Goal: Information Seeking & Learning: Learn about a topic

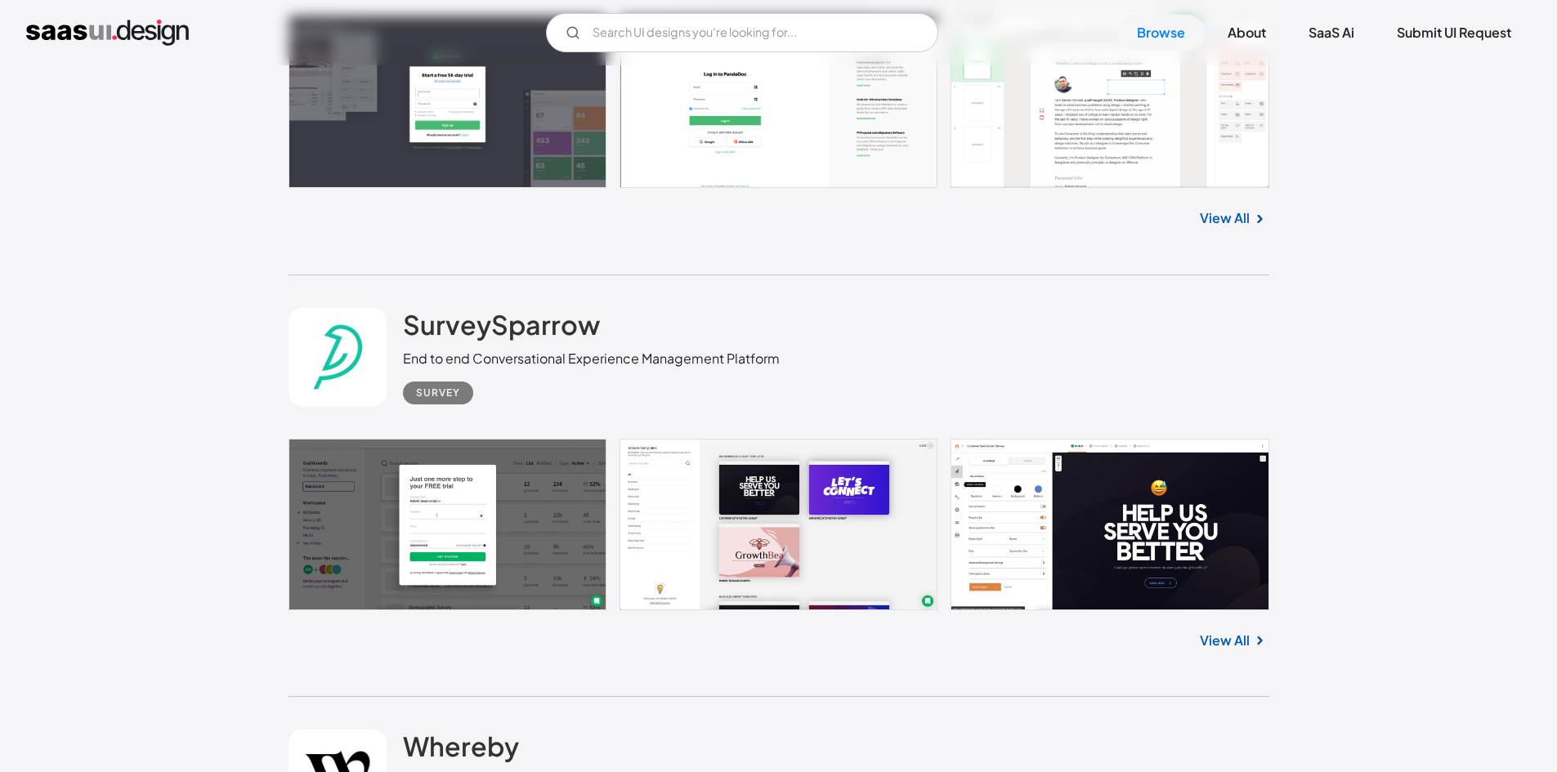
scroll to position [7763, 0]
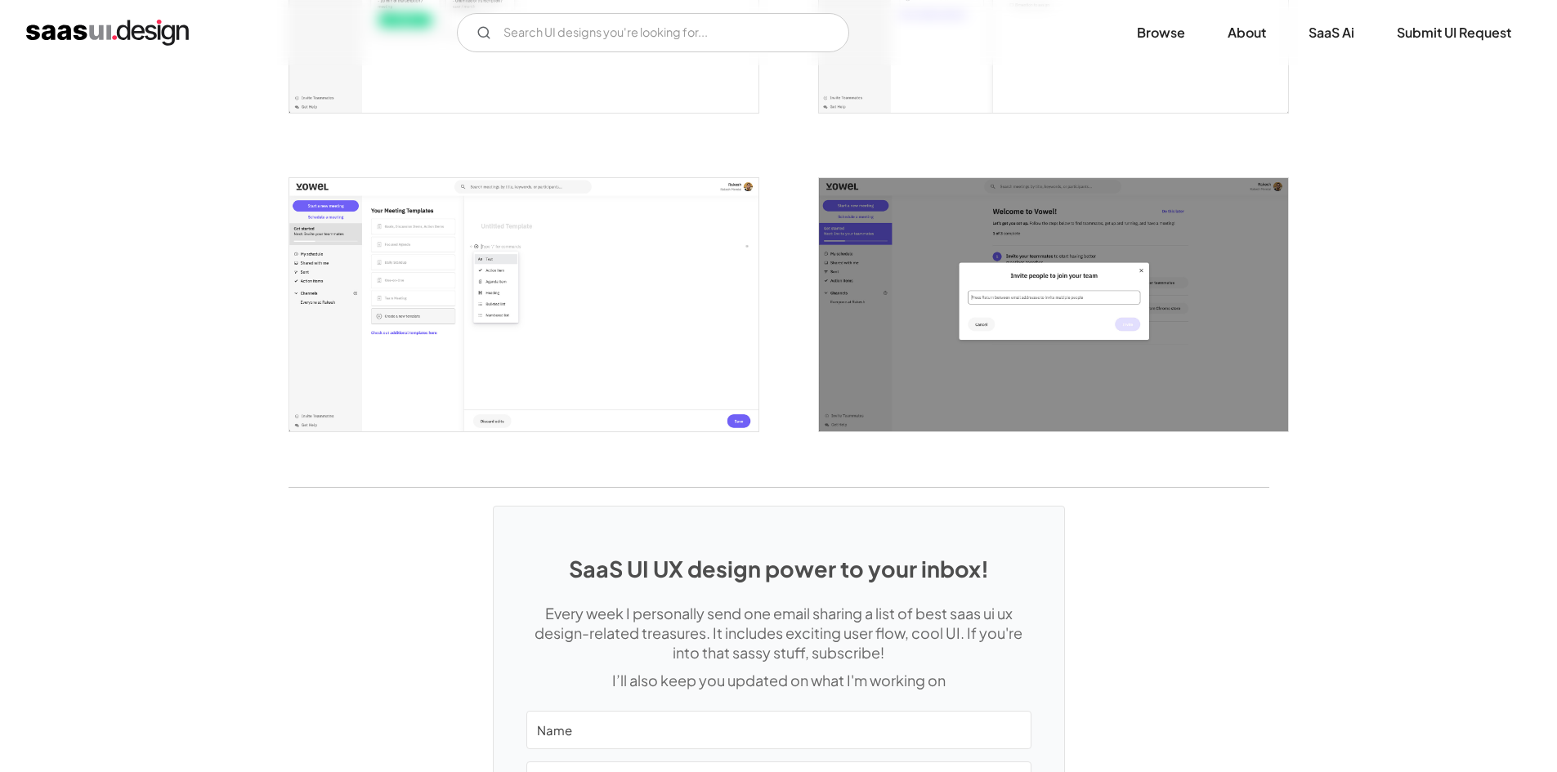
scroll to position [2684, 0]
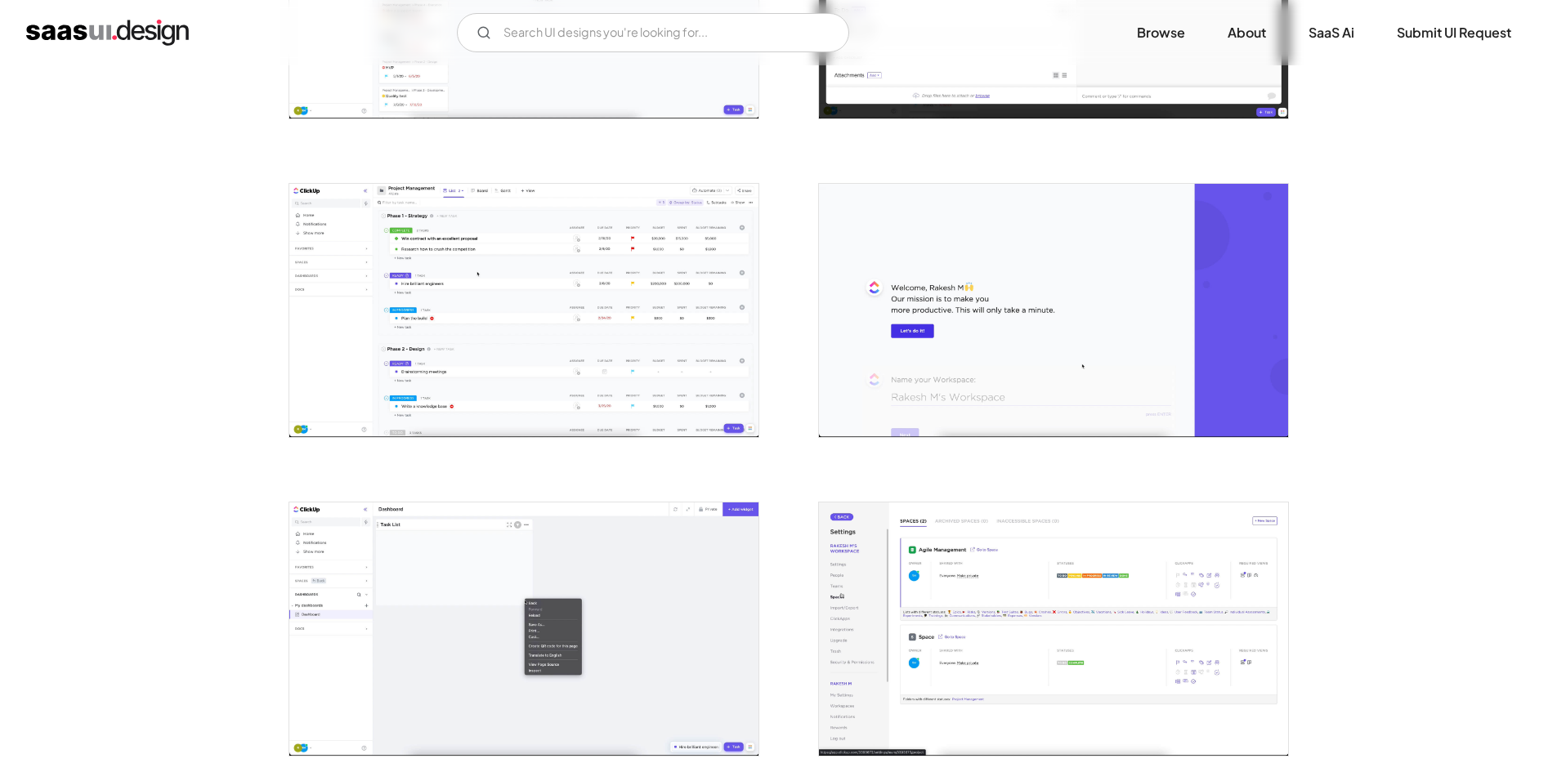
scroll to position [3269, 0]
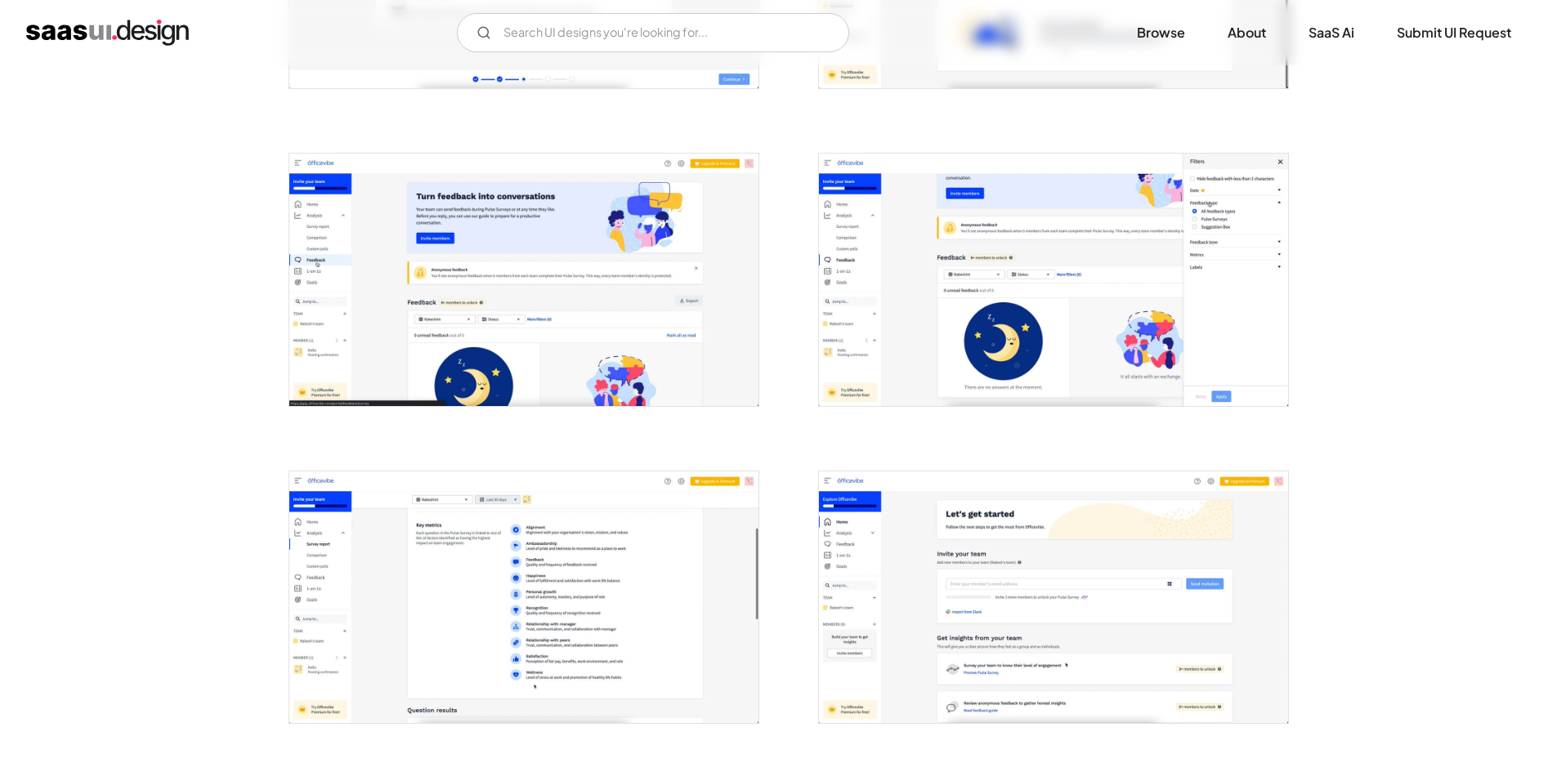
scroll to position [2043, 0]
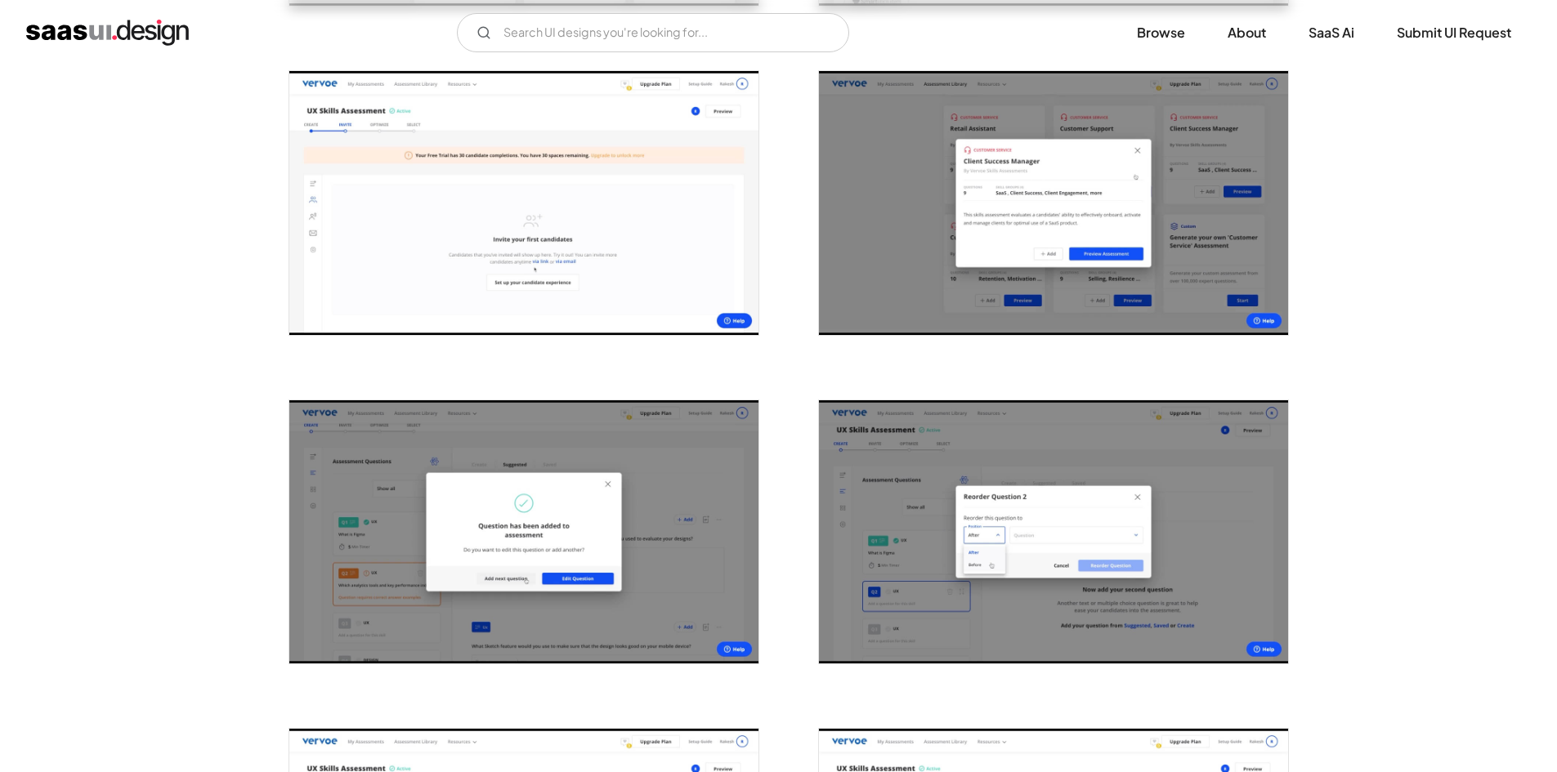
scroll to position [2288, 0]
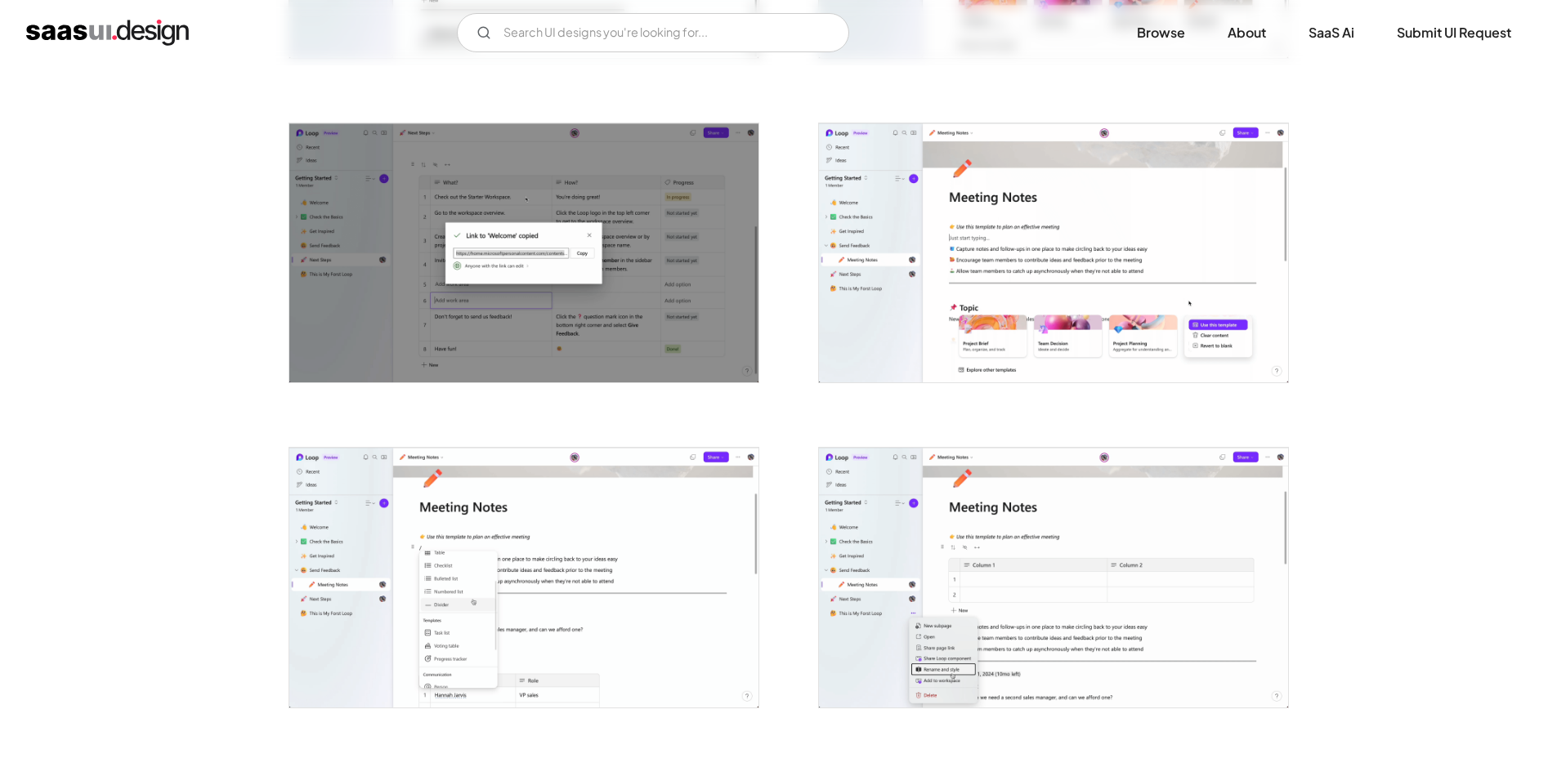
scroll to position [3187, 0]
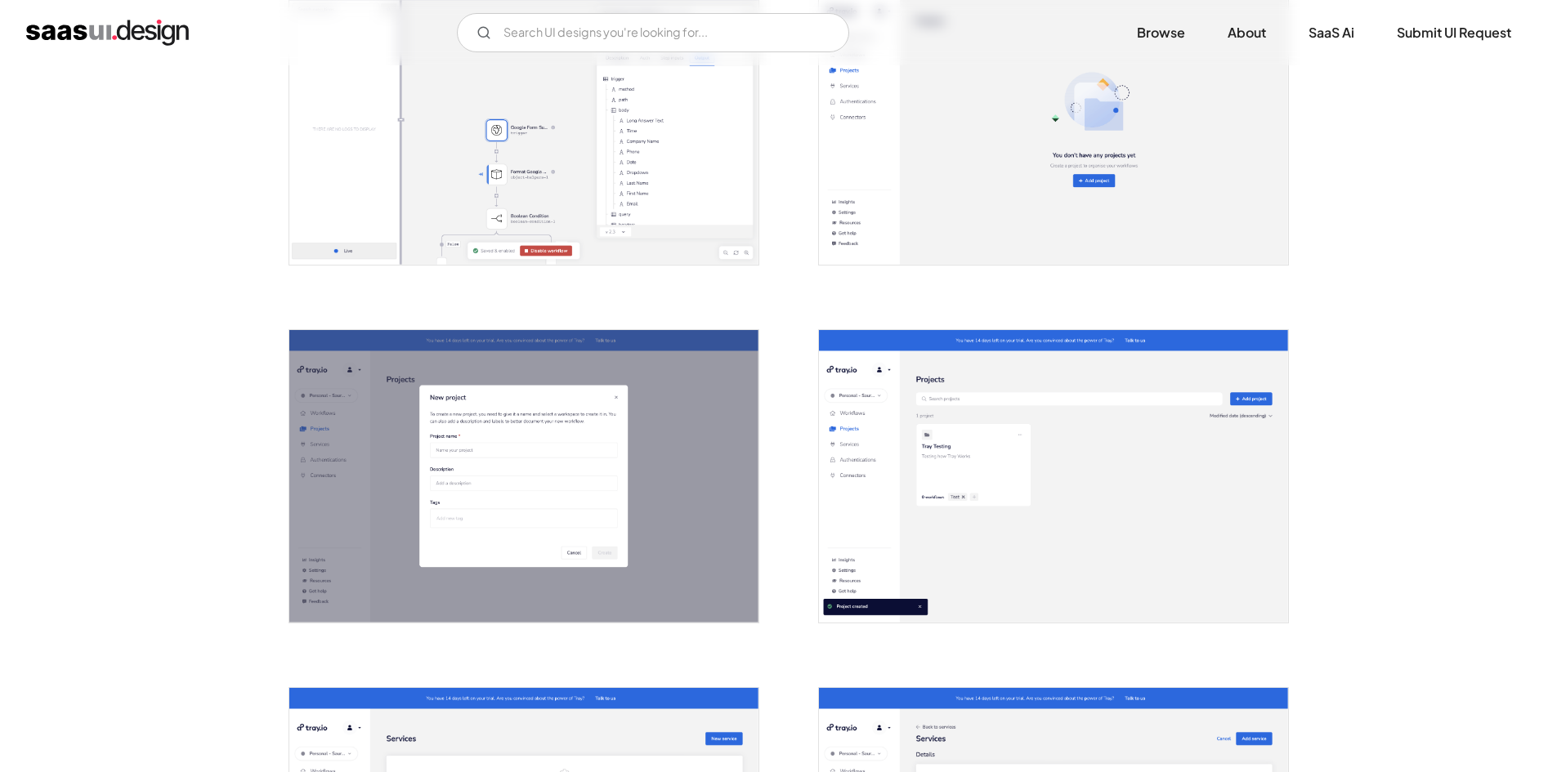
scroll to position [2370, 0]
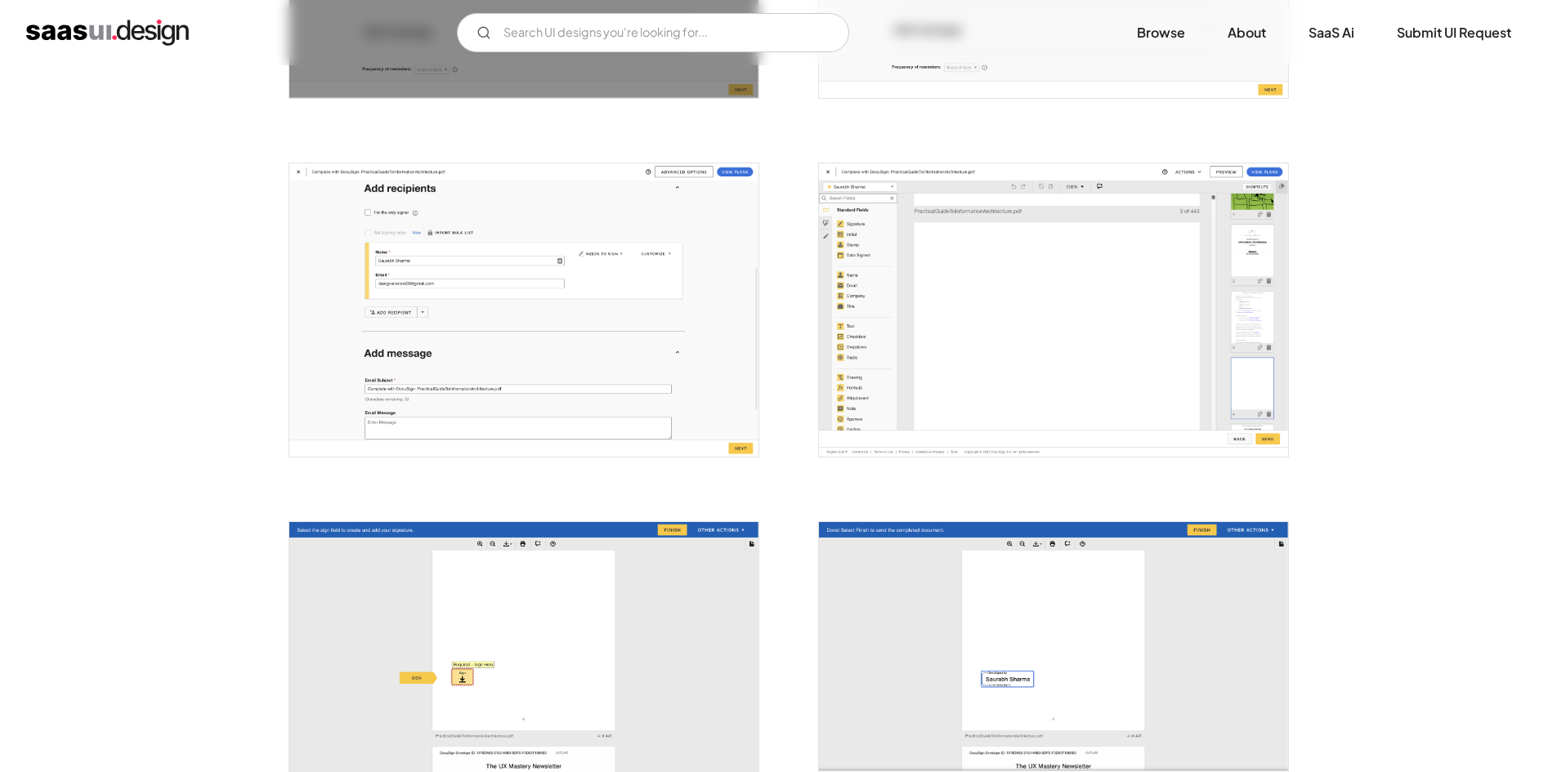
scroll to position [2206, 0]
